Goal: Task Accomplishment & Management: Manage account settings

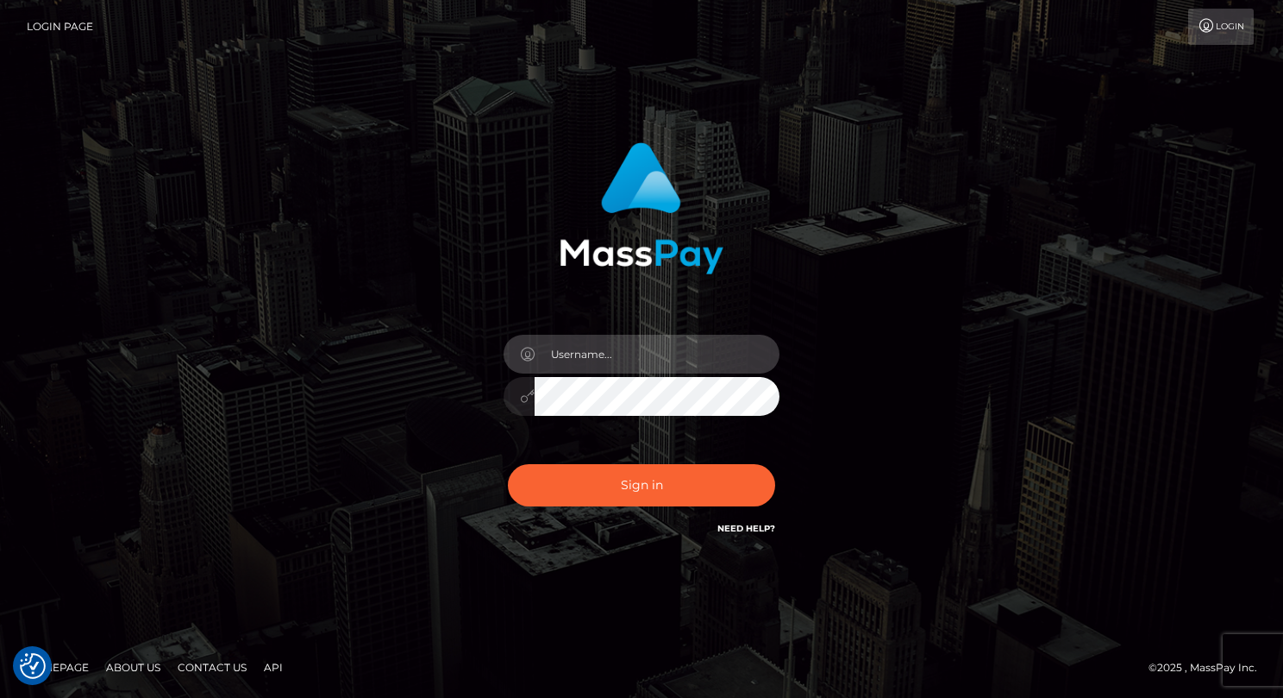
click at [603, 366] on input "text" at bounding box center [657, 354] width 245 height 39
type input "Drew Guizzetti"
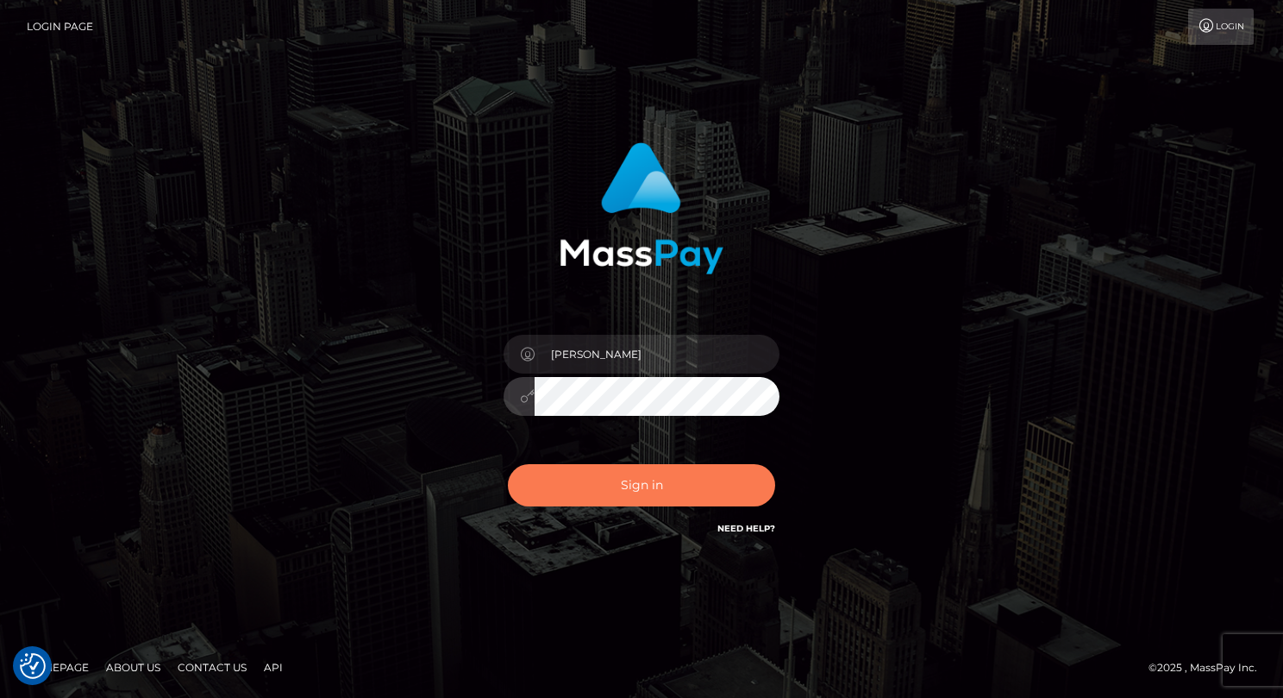
click at [628, 490] on button "Sign in" at bounding box center [641, 485] width 267 height 42
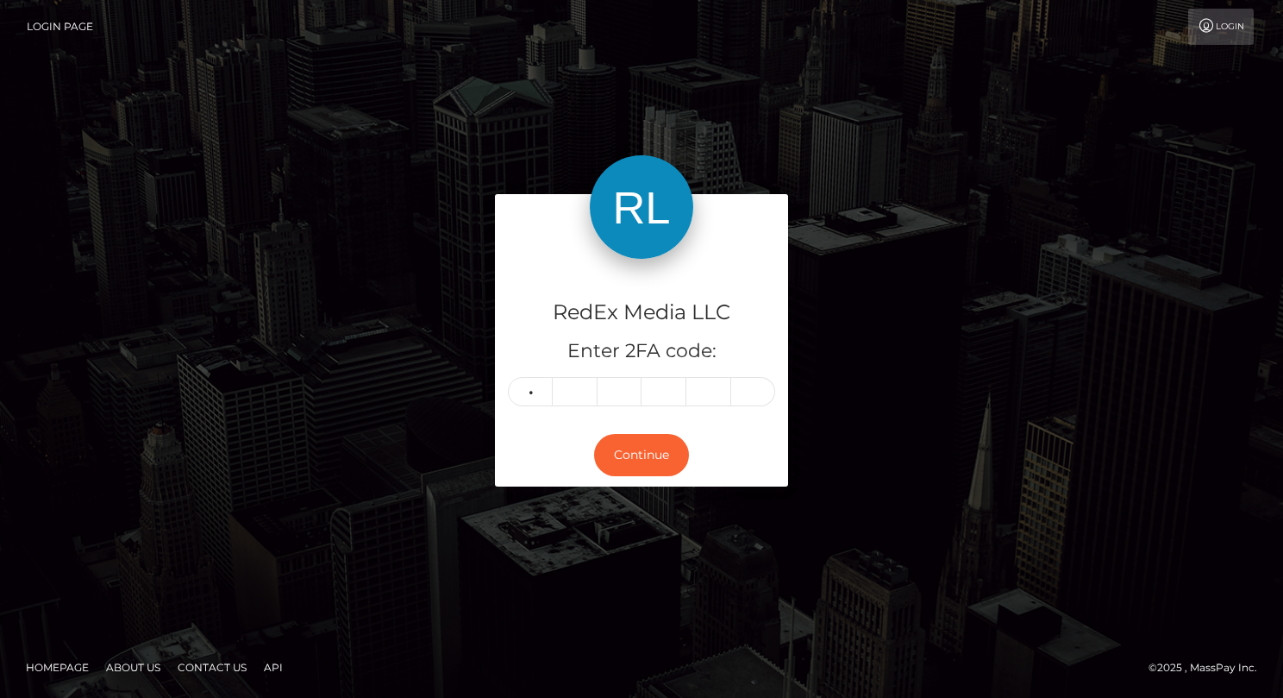
type input "3"
type input "6"
type input "1"
type input "4"
type input "8"
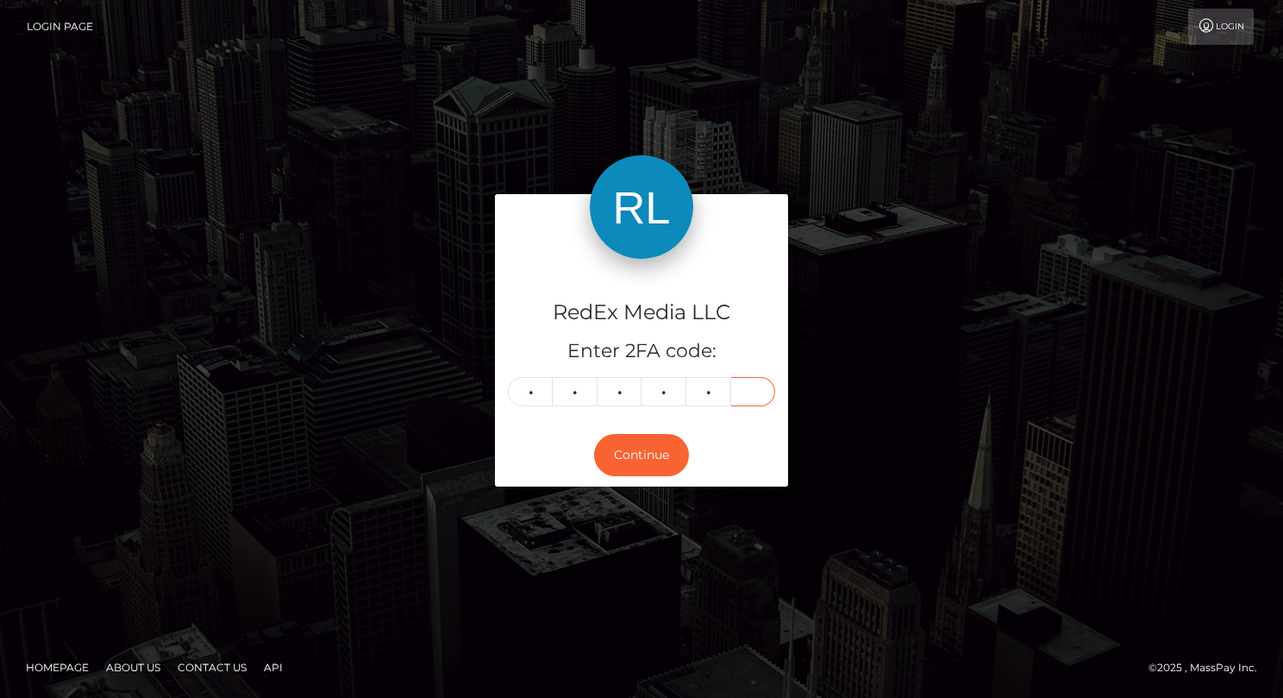
type input "8"
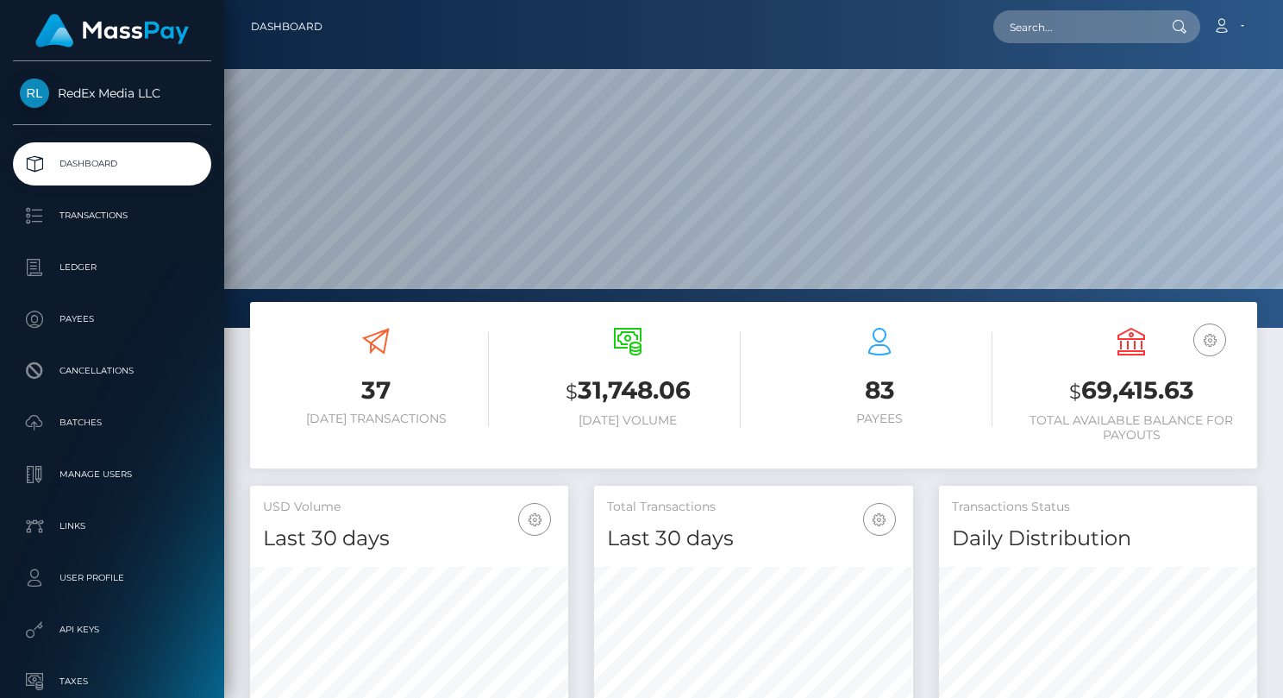
scroll to position [305, 318]
click at [90, 324] on p "Payees" at bounding box center [112, 319] width 185 height 26
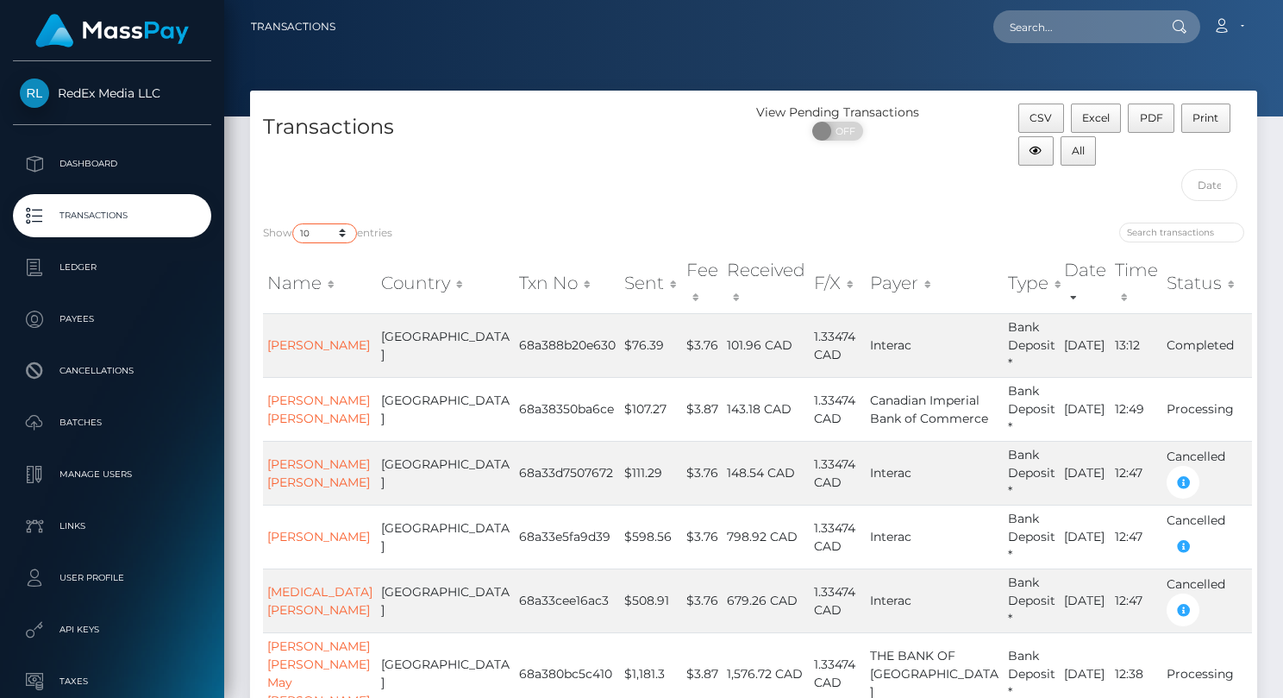
click at [332, 237] on select "10 25 50 100 250 500 1,000 3,500" at bounding box center [324, 233] width 65 height 20
select select "500"
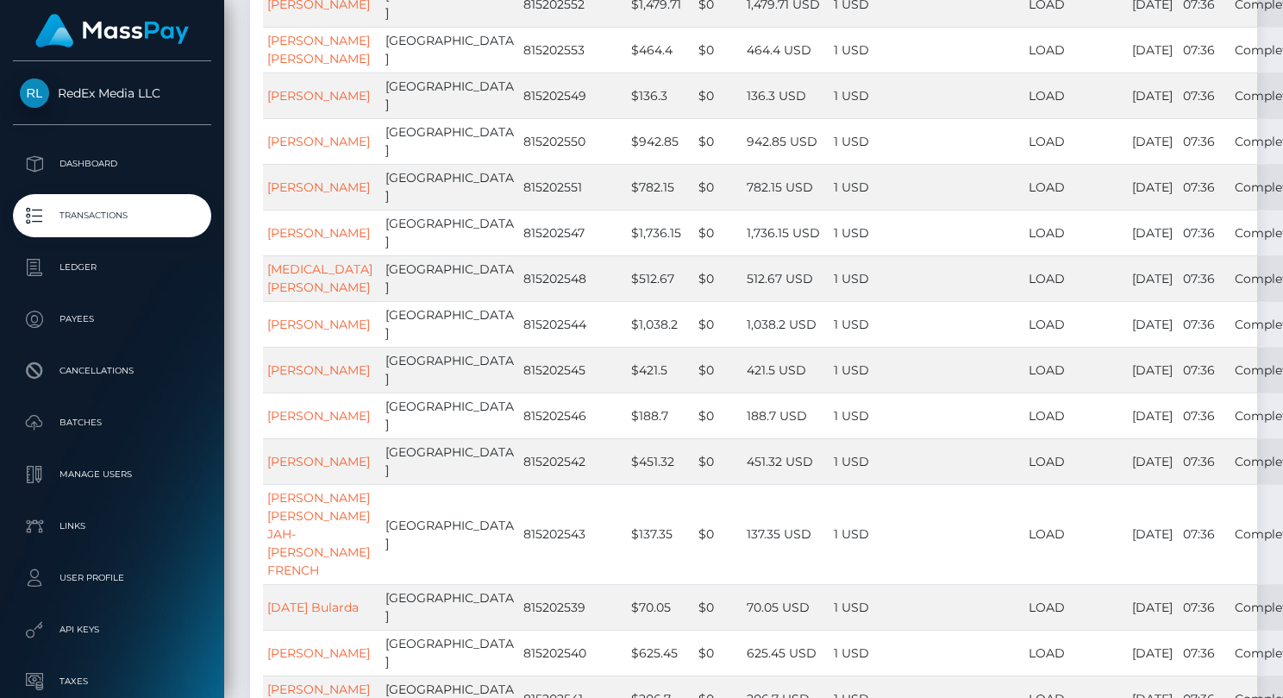
scroll to position [9380, 0]
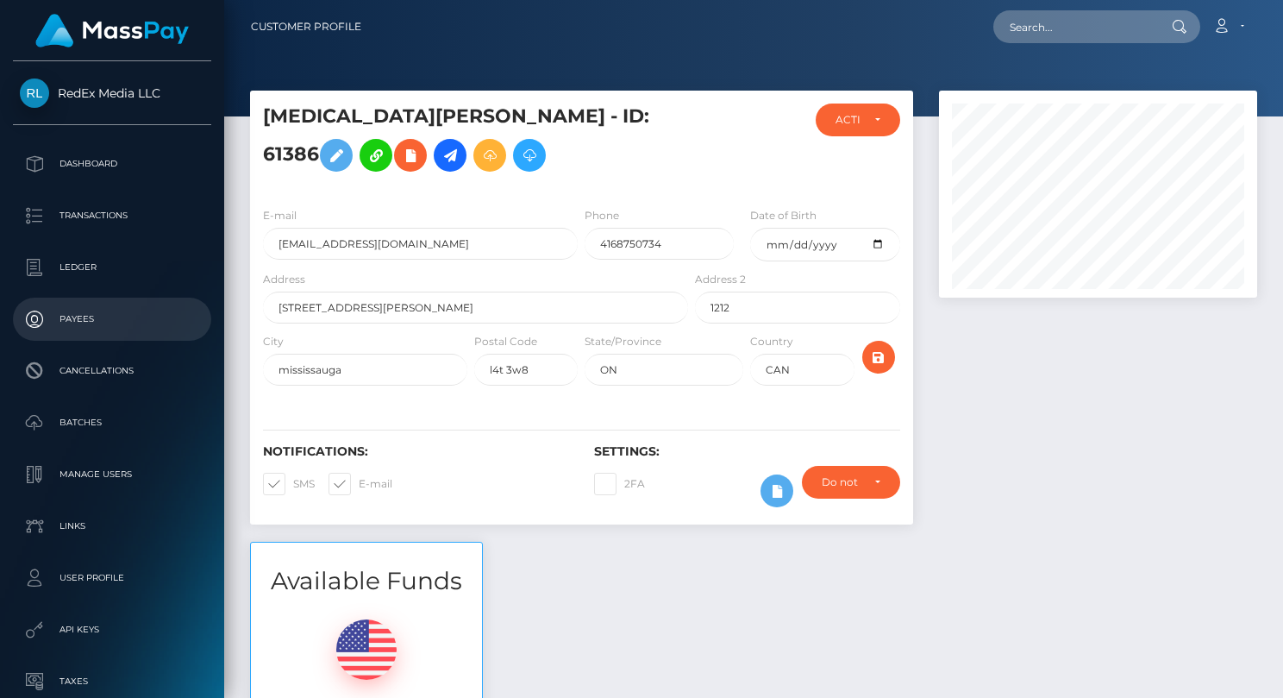
click at [82, 313] on p "Payees" at bounding box center [112, 319] width 185 height 26
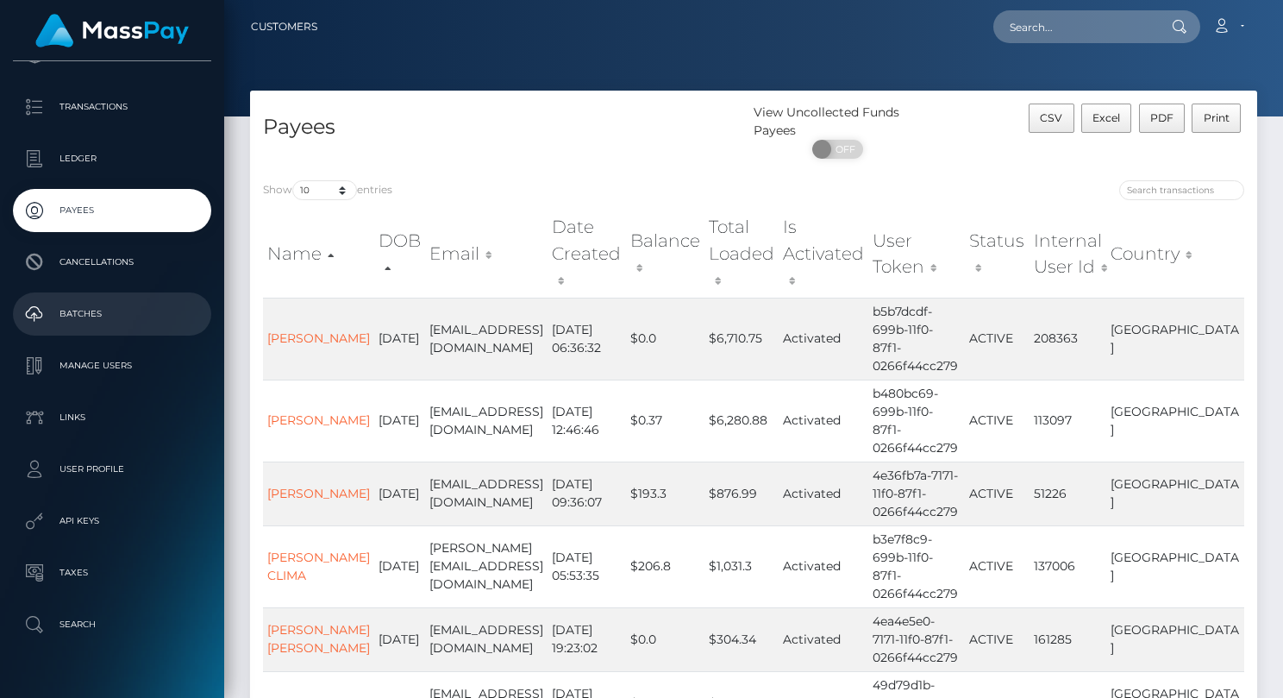
scroll to position [103, 0]
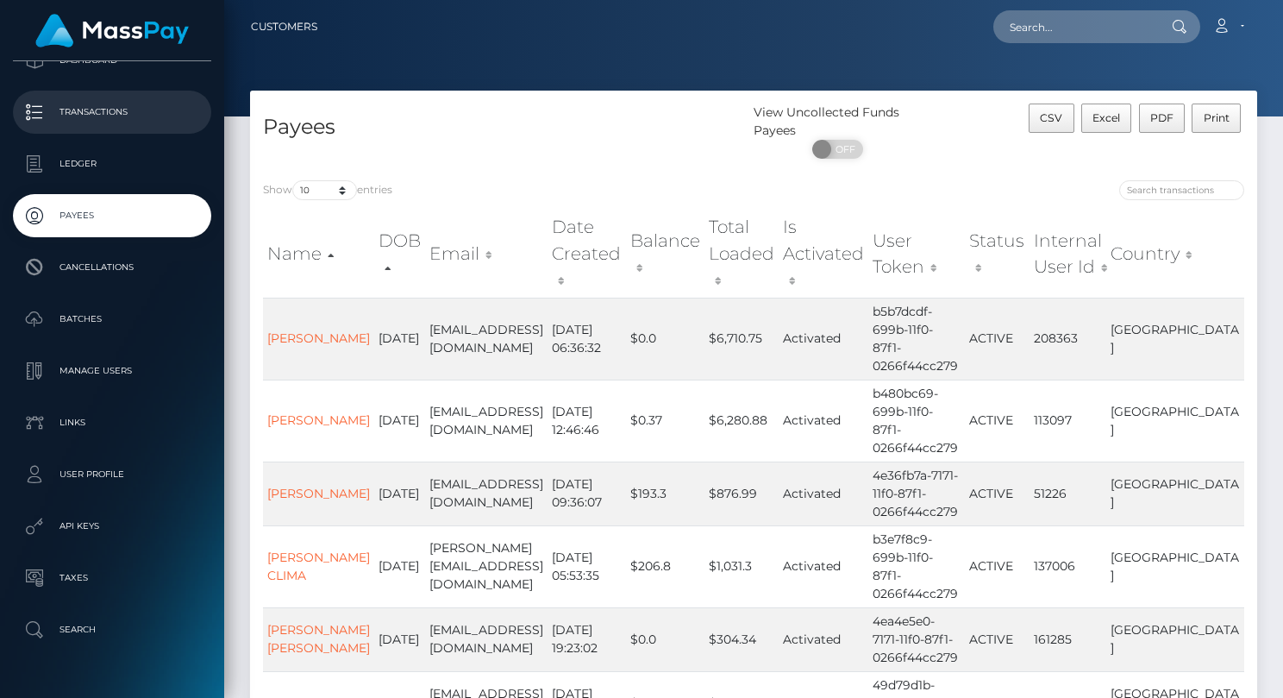
click at [74, 118] on p "Transactions" at bounding box center [112, 112] width 185 height 26
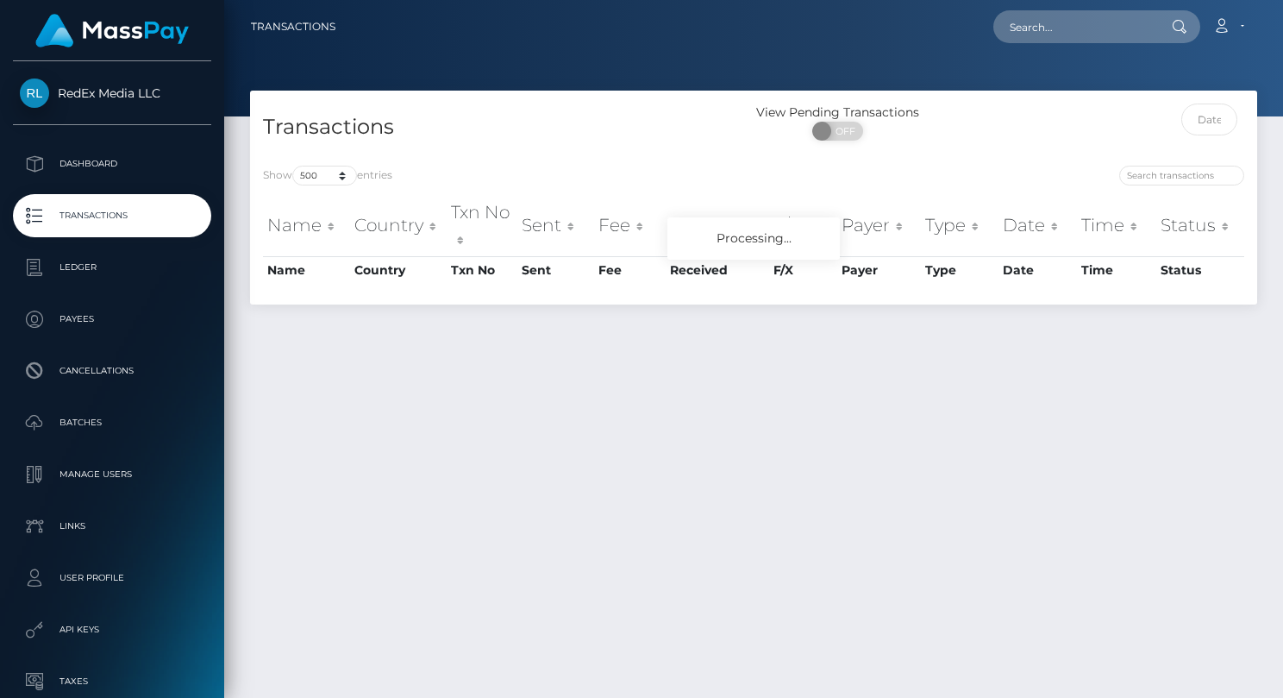
select select "500"
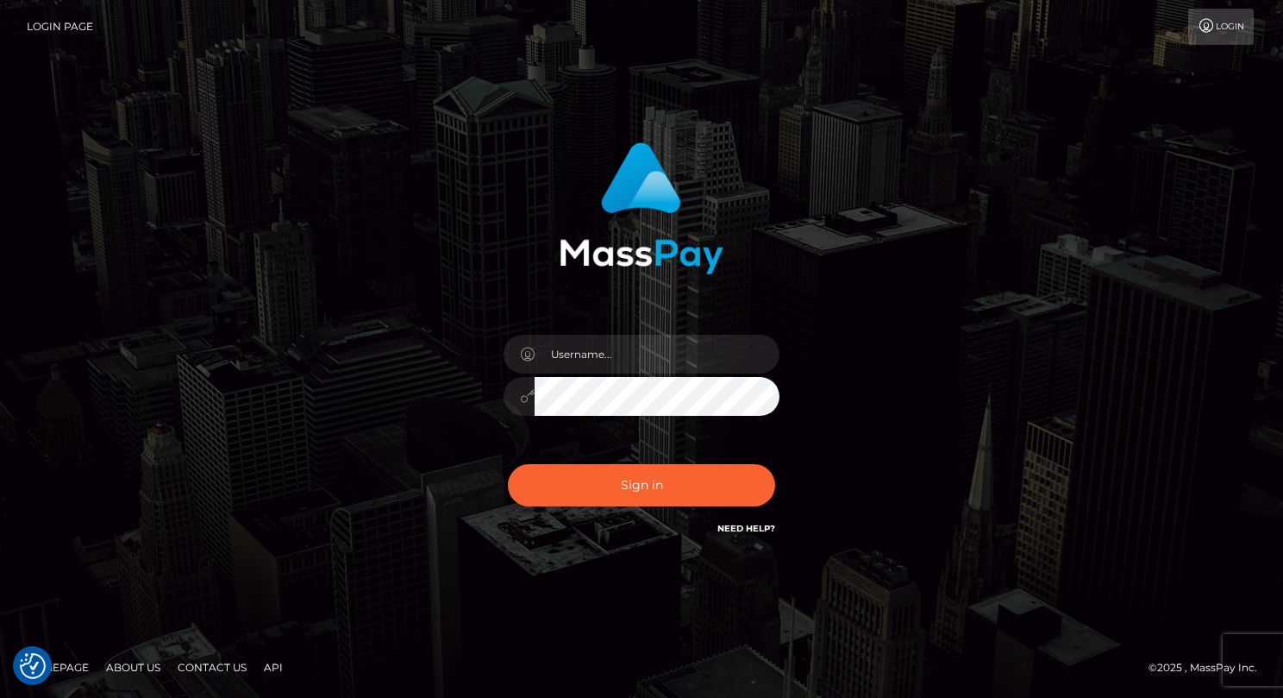
checkbox input "true"
click at [662, 359] on input "text" at bounding box center [657, 354] width 245 height 39
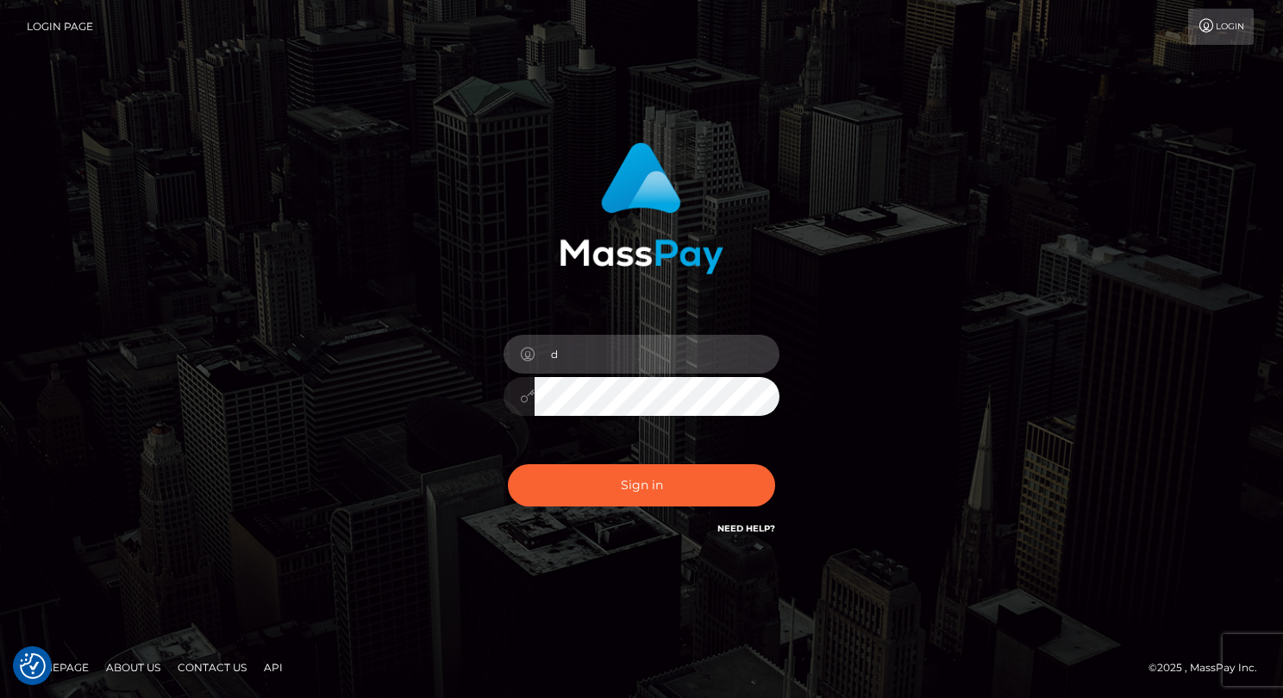
type input "drew guizzetti"
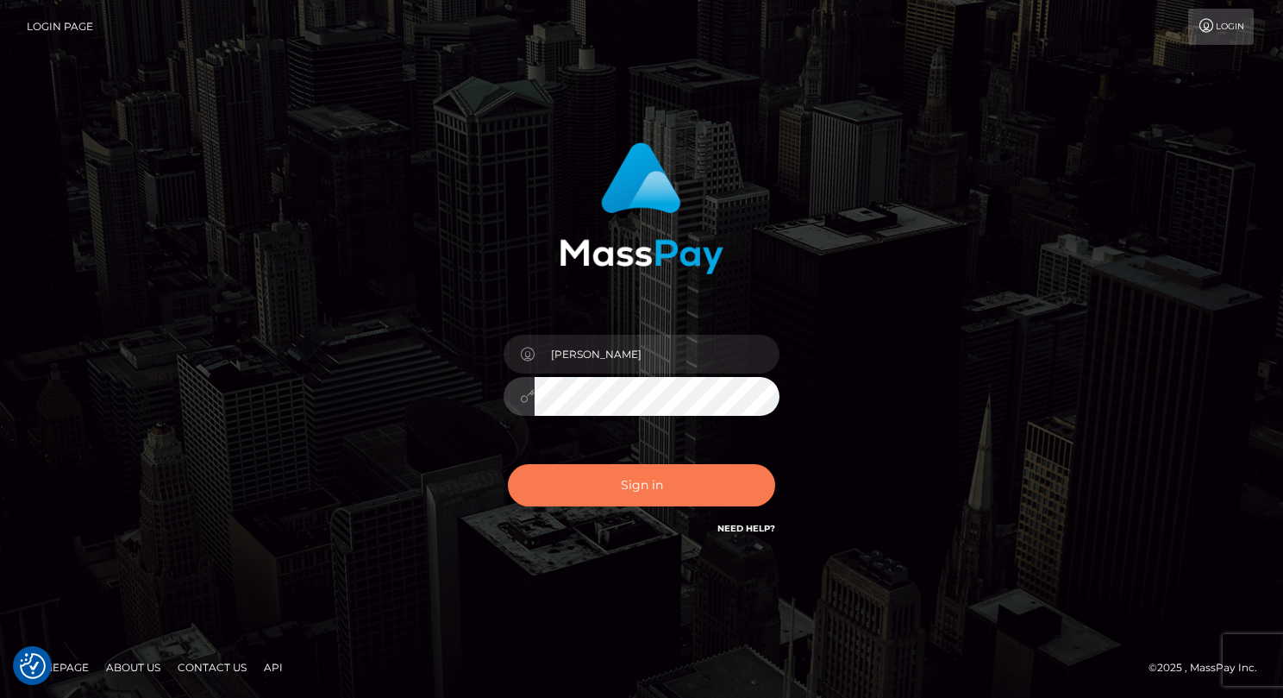
click at [618, 486] on button "Sign in" at bounding box center [641, 485] width 267 height 42
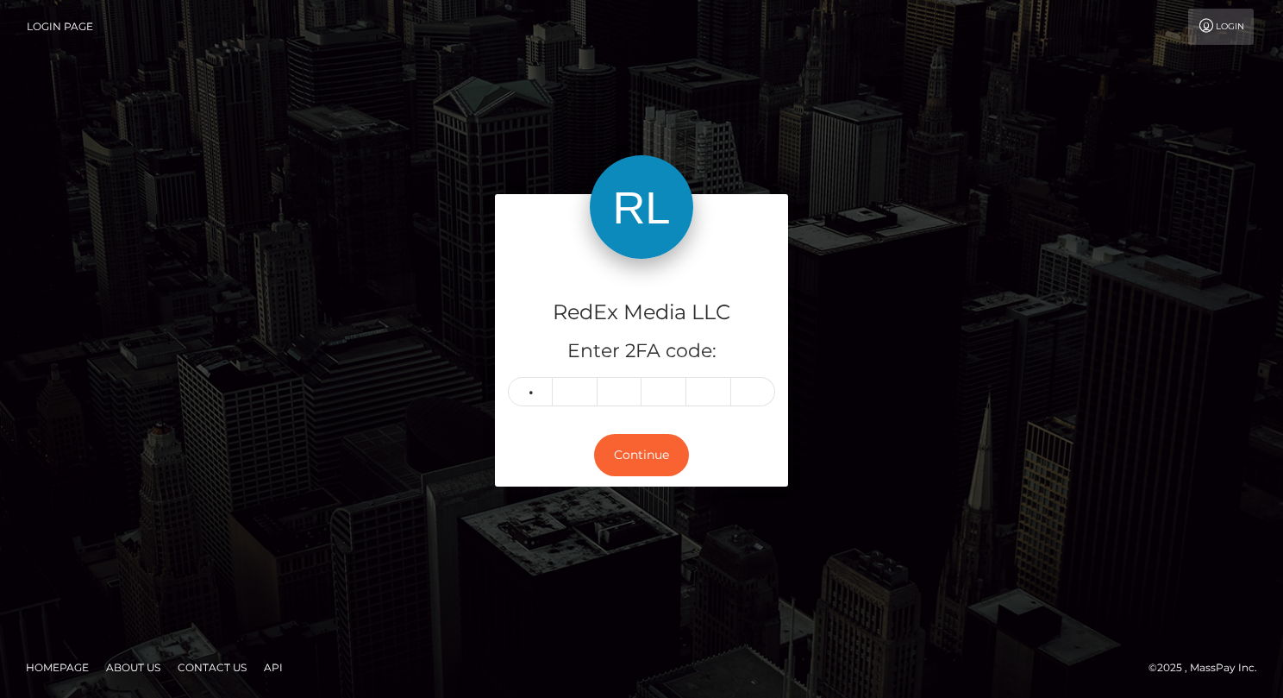
type input "8"
type input "9"
type input "6"
type input "4"
type input "7"
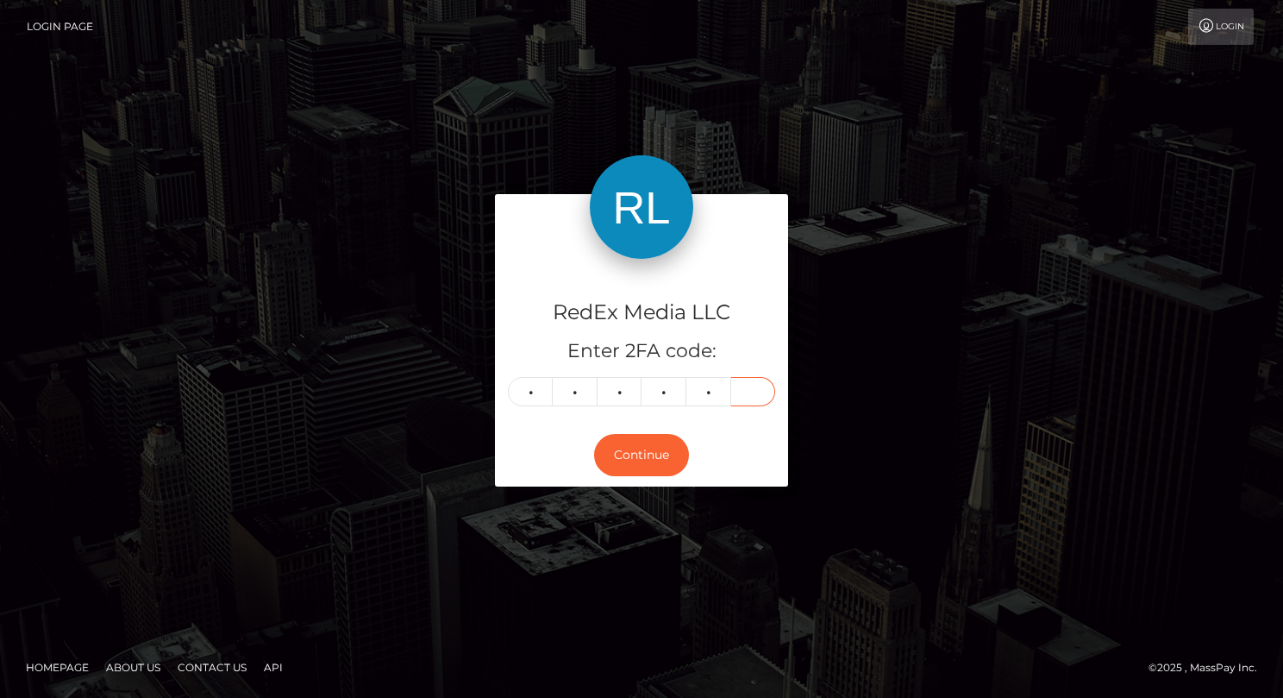
type input "5"
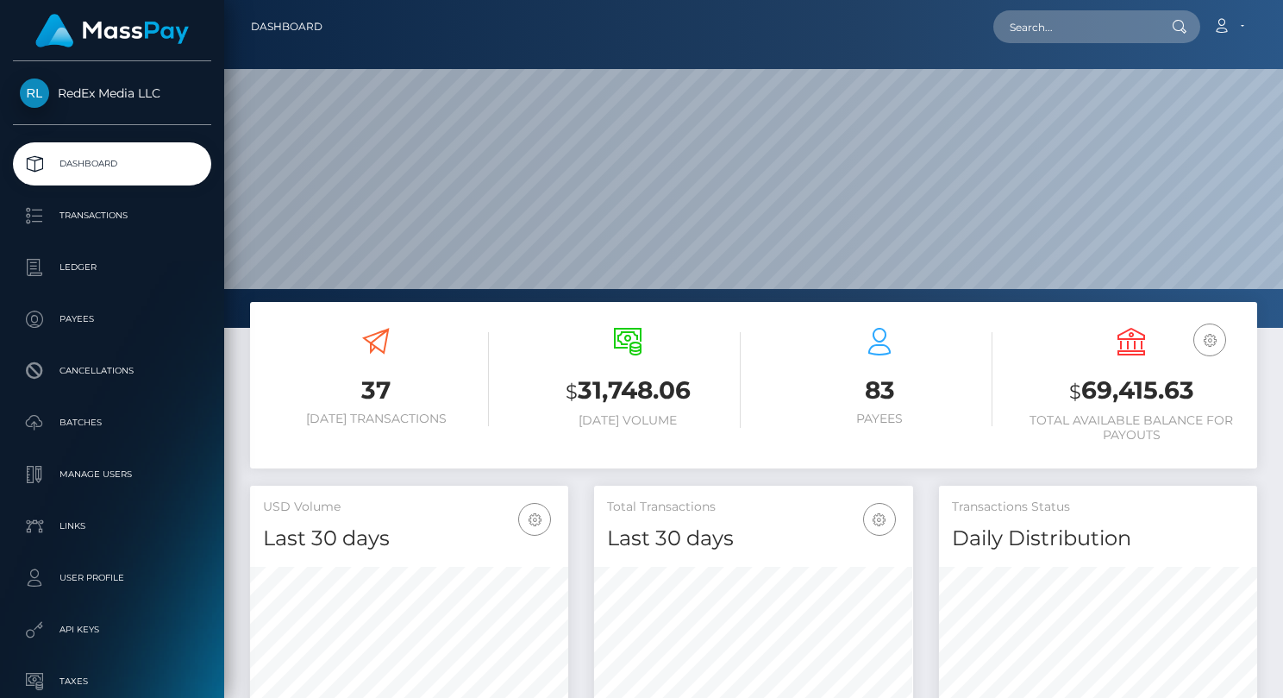
scroll to position [305, 318]
click at [97, 323] on p "Payees" at bounding box center [112, 319] width 185 height 26
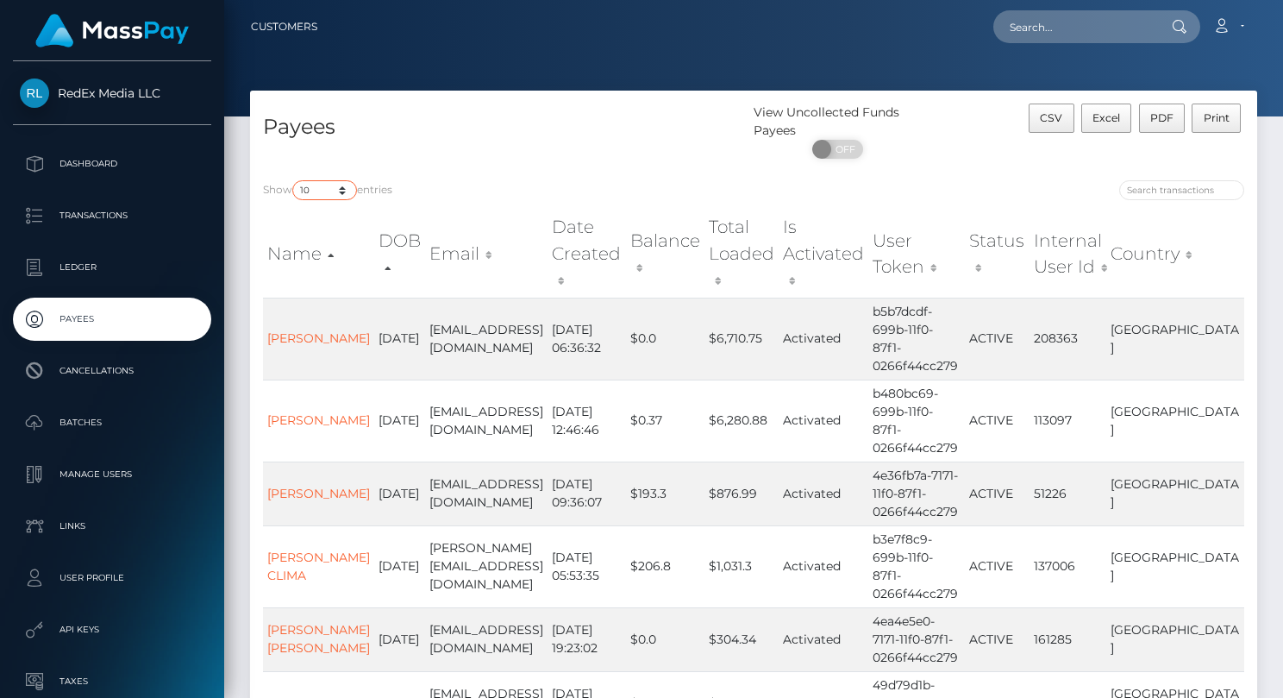
click at [348, 180] on select "10 25 50 100 250" at bounding box center [324, 190] width 65 height 20
select select "250"
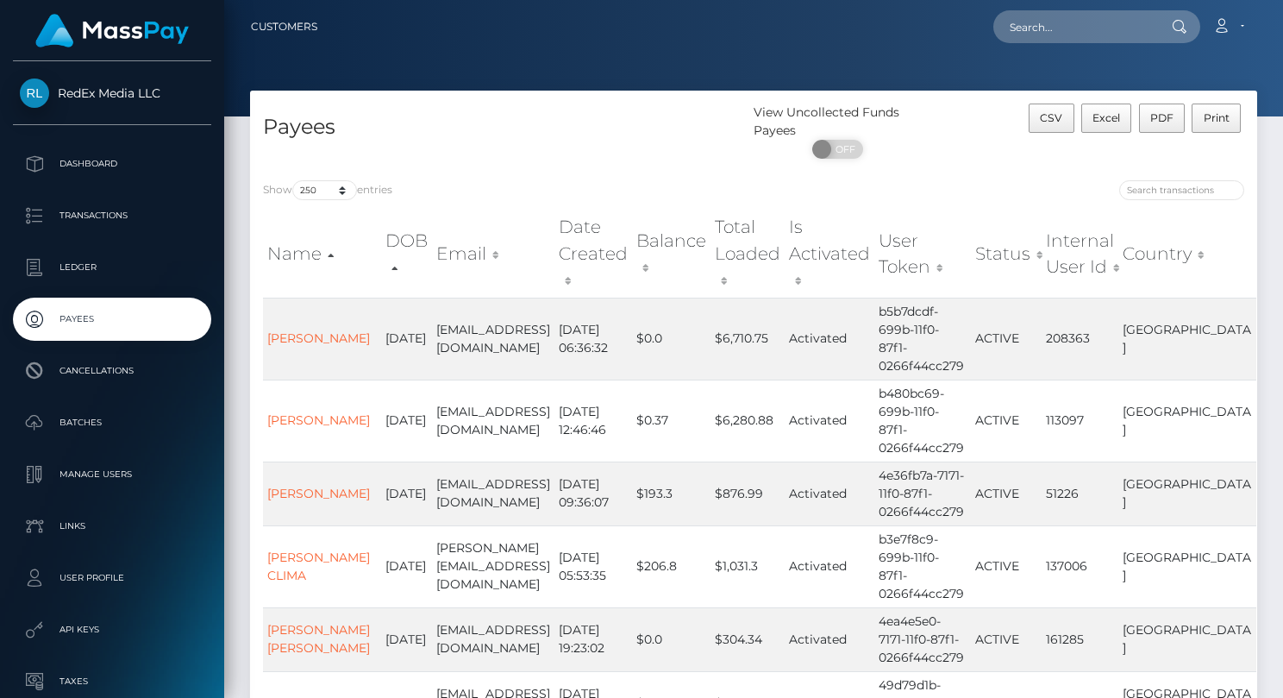
scroll to position [4838, 0]
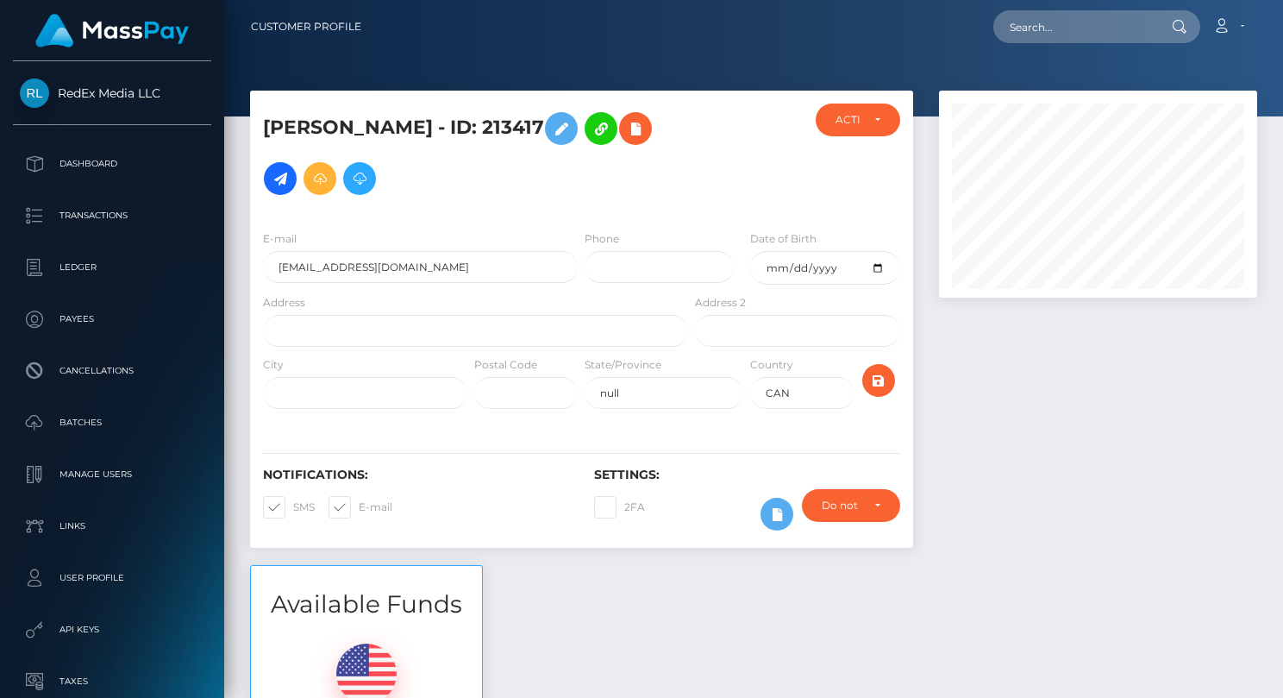
scroll to position [207, 318]
click at [1083, 553] on div at bounding box center [1098, 328] width 344 height 474
click at [881, 122] on div "ACTIVE" at bounding box center [858, 119] width 85 height 33
click at [1050, 440] on div at bounding box center [1098, 328] width 344 height 474
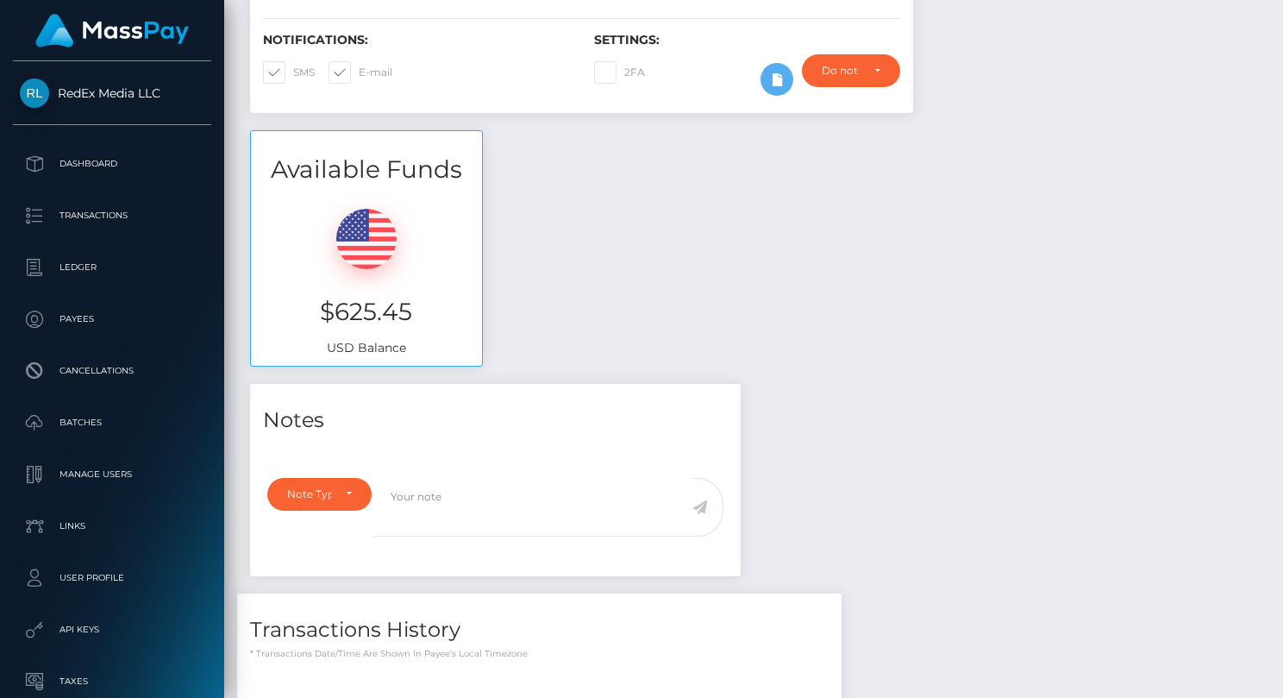
scroll to position [652, 0]
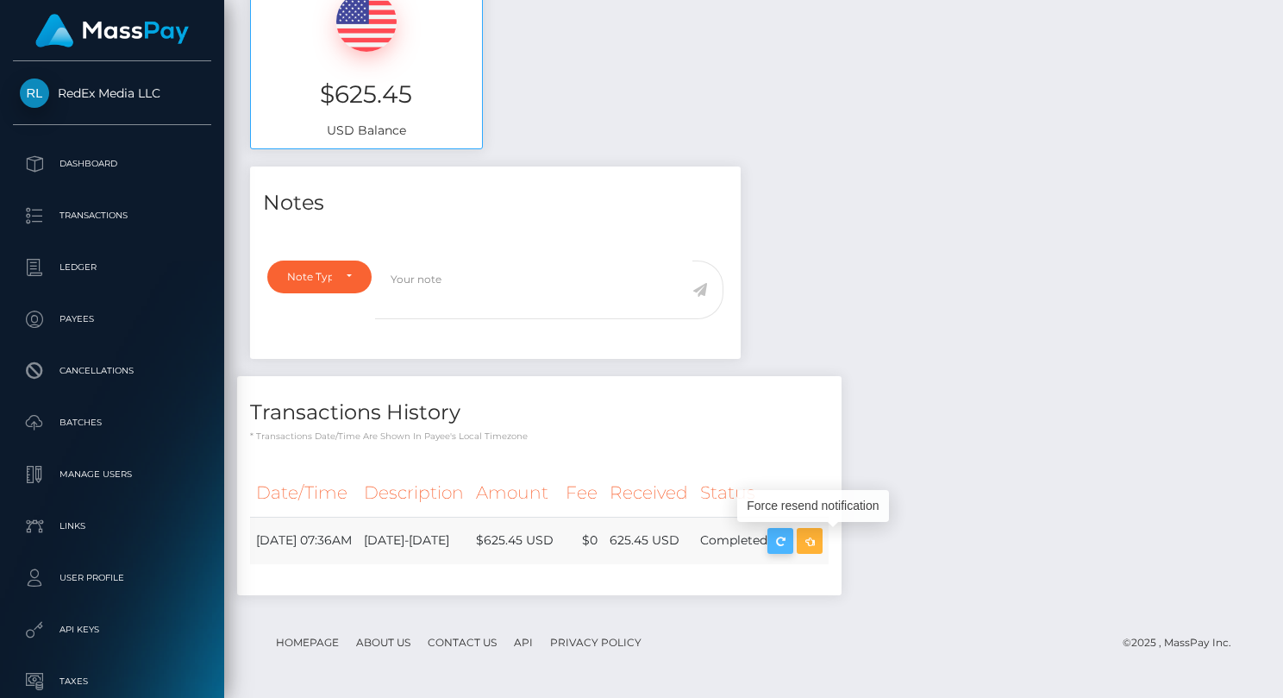
click at [791, 546] on icon "button" at bounding box center [780, 541] width 21 height 22
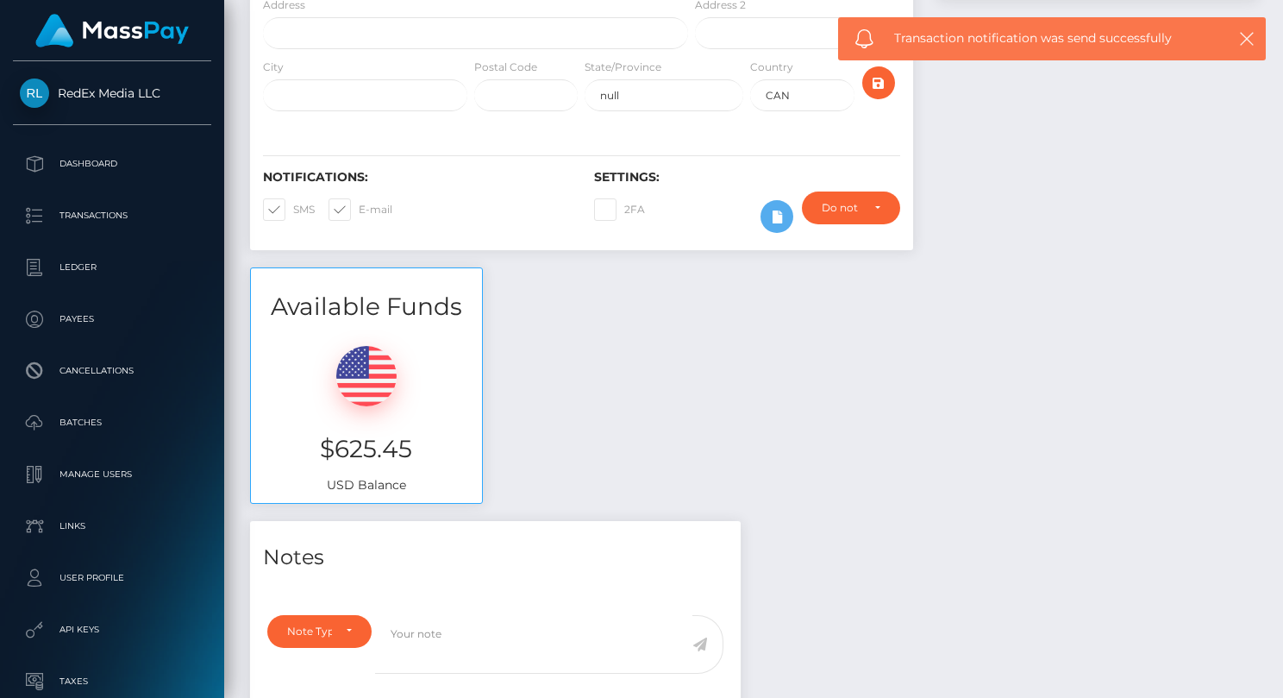
scroll to position [0, 0]
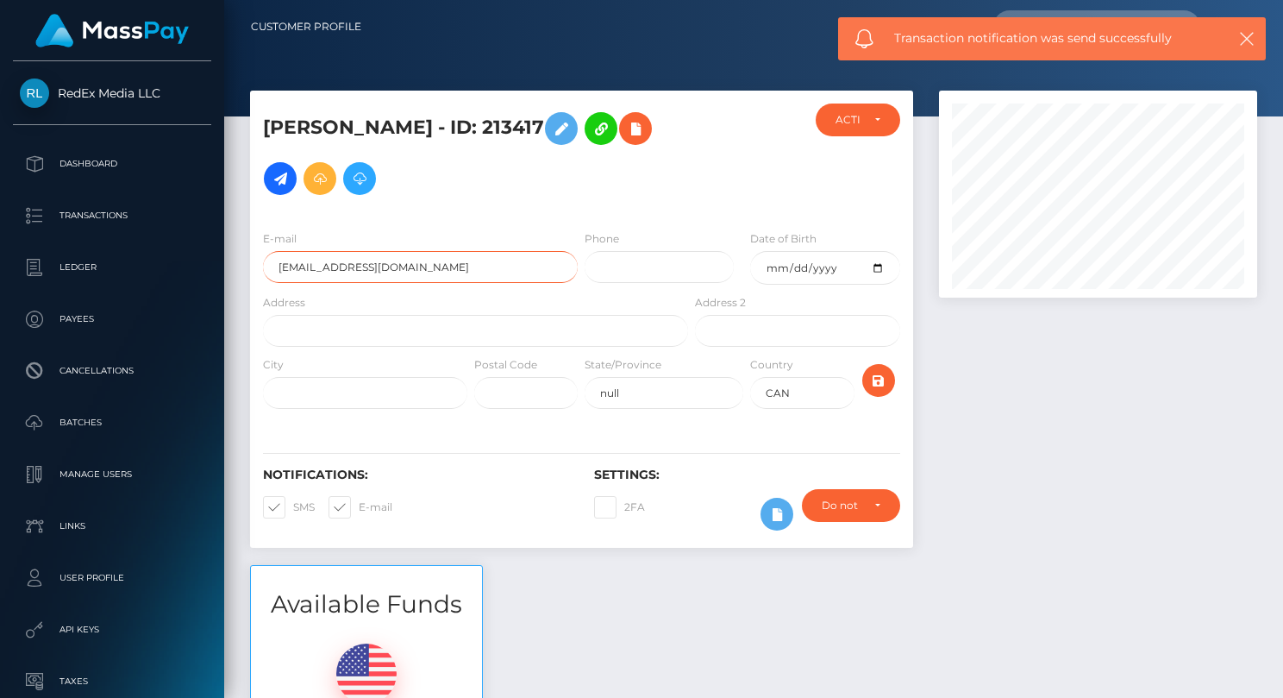
drag, startPoint x: 461, startPoint y: 271, endPoint x: 252, endPoint y: 266, distance: 208.8
click at [252, 266] on div "E-mail [EMAIL_ADDRESS][DOMAIN_NAME]" at bounding box center [415, 261] width 331 height 64
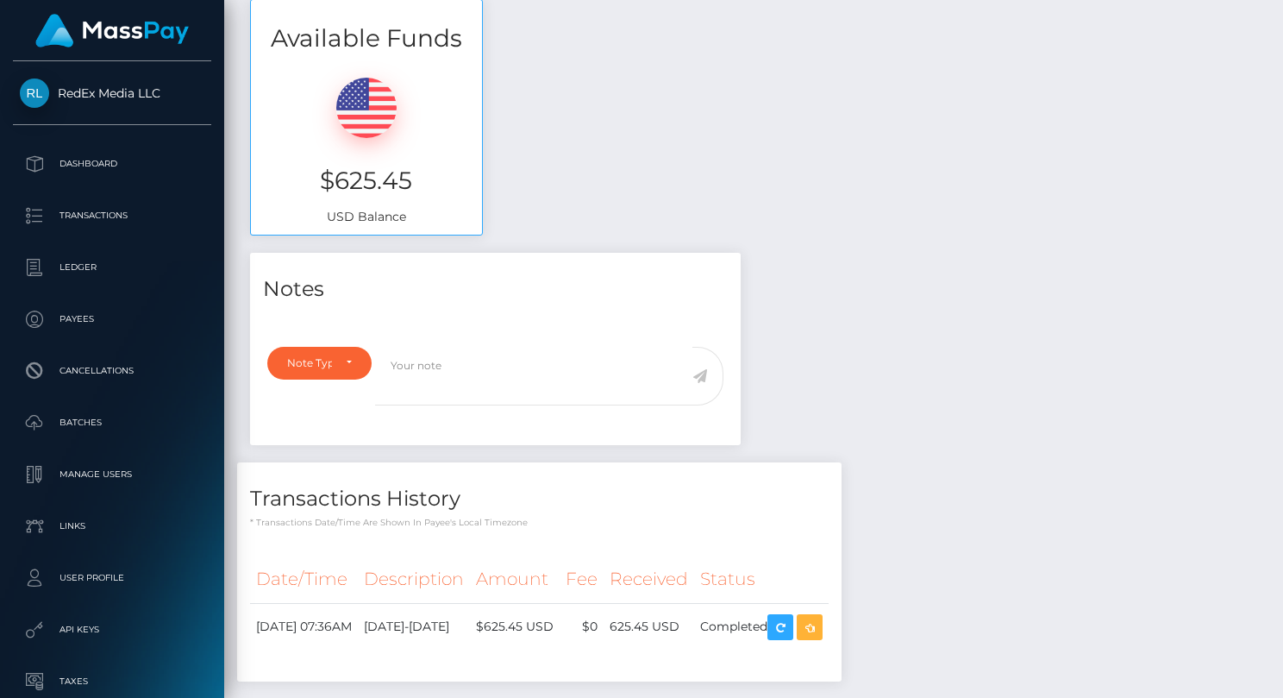
scroll to position [173, 0]
